Goal: Information Seeking & Learning: Find specific fact

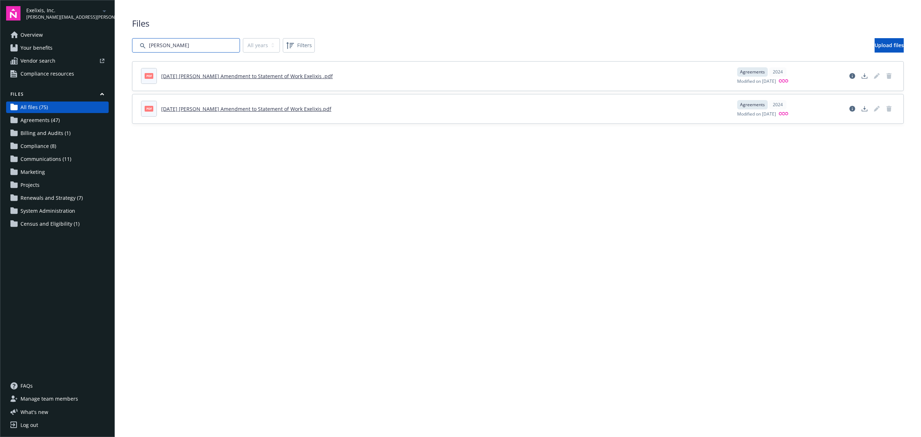
click at [197, 46] on input "Search by file name..." at bounding box center [186, 45] width 108 height 14
click at [197, 45] on input "Search by file name..." at bounding box center [186, 45] width 108 height 14
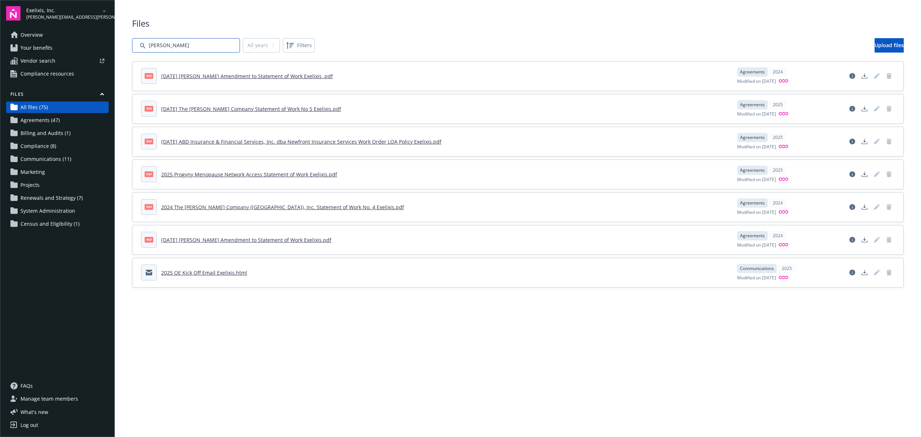
type input "[PERSON_NAME]"
